Goal: Task Accomplishment & Management: Use online tool/utility

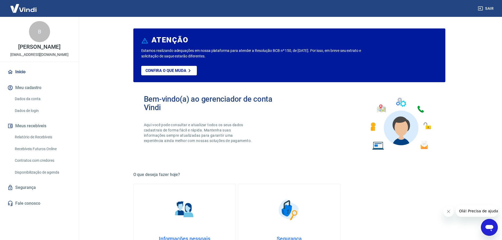
click at [55, 150] on link "Recebíveis Futuros Online" at bounding box center [43, 148] width 60 height 11
click at [491, 234] on div "Abrir janela de mensagens" at bounding box center [489, 227] width 16 height 16
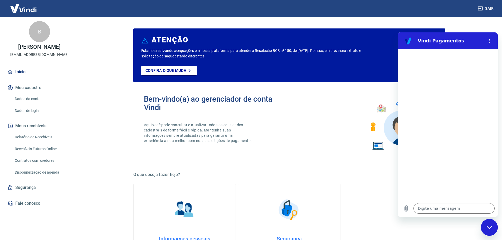
click at [475, 14] on div "Sair" at bounding box center [251, 8] width 502 height 17
click at [489, 225] on div "Fechar janela de mensagens" at bounding box center [489, 227] width 16 height 16
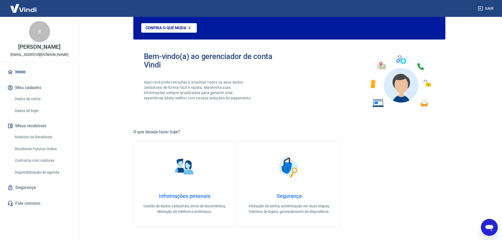
scroll to position [132, 0]
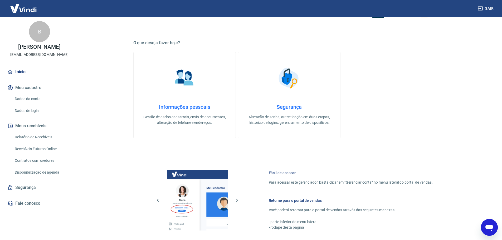
type textarea "x"
